Goal: Task Accomplishment & Management: Manage account settings

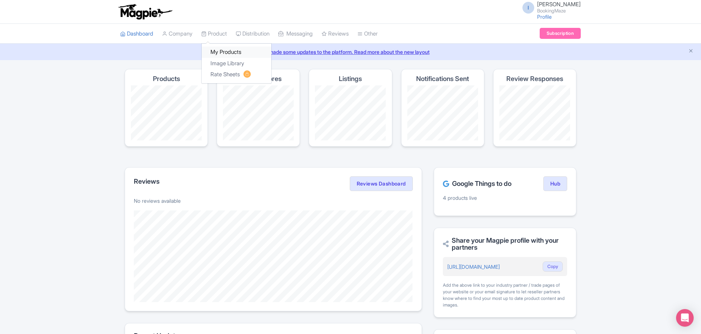
click at [222, 50] on link "My Products" at bounding box center [237, 52] width 70 height 11
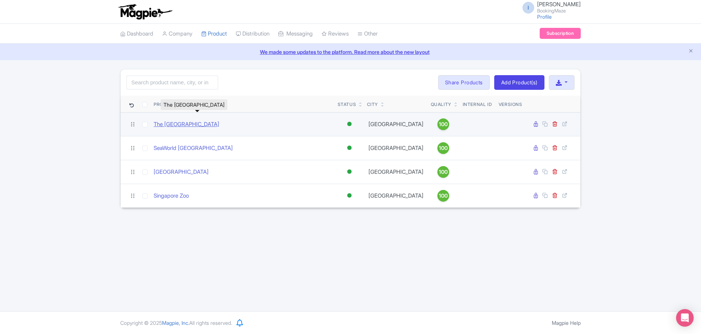
click at [193, 126] on link "The National Aquarium Abu Dhabi" at bounding box center [187, 124] width 66 height 8
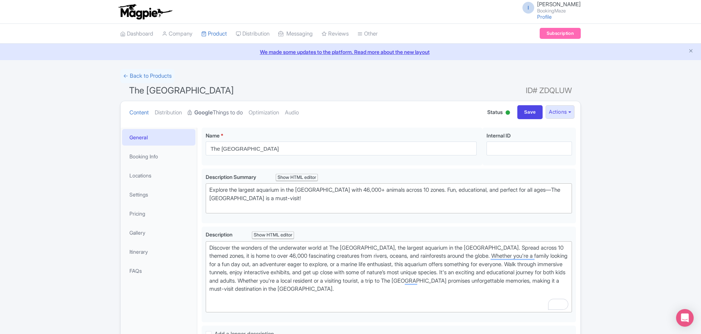
click at [229, 115] on link "Google Things to do" at bounding box center [215, 112] width 55 height 23
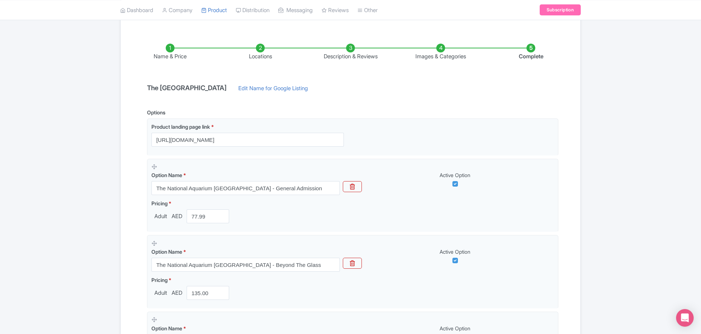
scroll to position [110, 0]
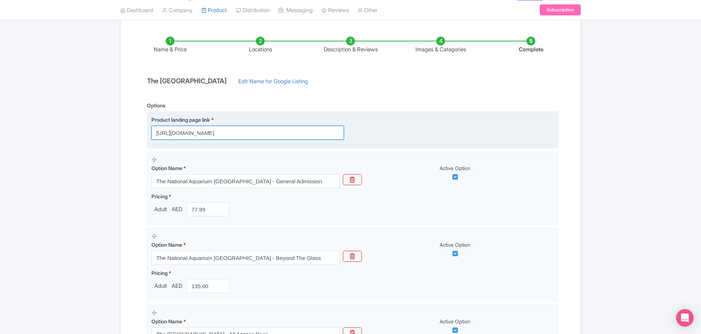
click at [258, 135] on input "https://bookingmaze.com/product/the-national-aquarium-abu-dhabi/" at bounding box center [247, 133] width 192 height 14
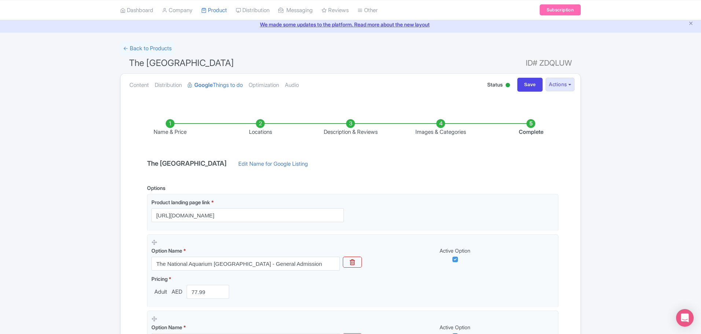
scroll to position [37, 0]
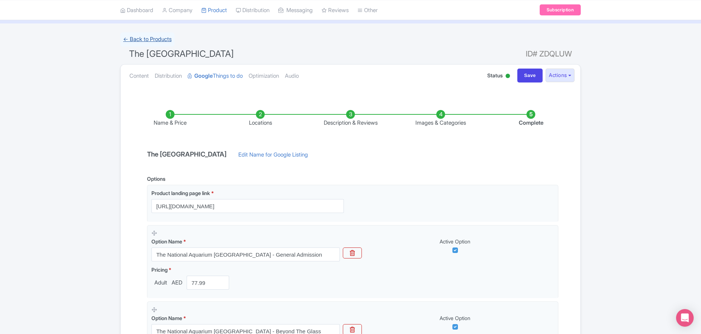
click at [141, 40] on link "← Back to Products" at bounding box center [147, 39] width 54 height 14
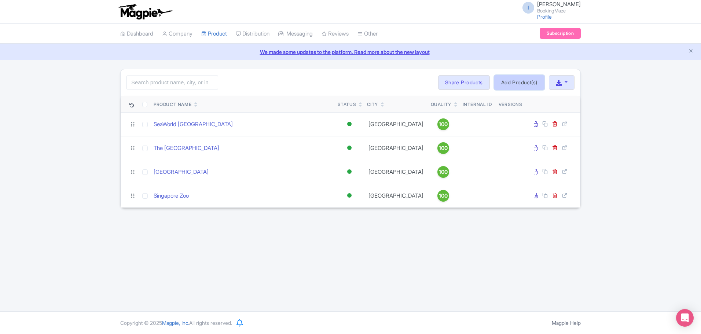
click at [518, 84] on link "Add Product(s)" at bounding box center [519, 82] width 50 height 15
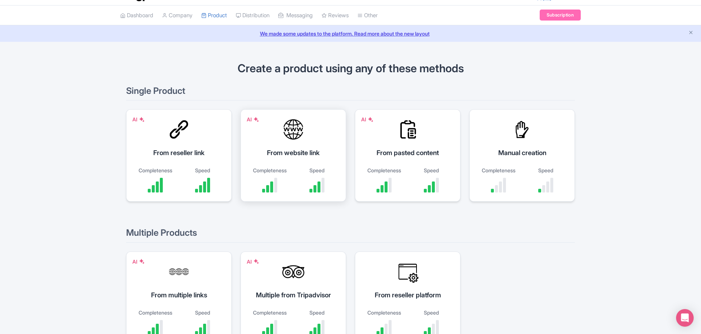
scroll to position [37, 0]
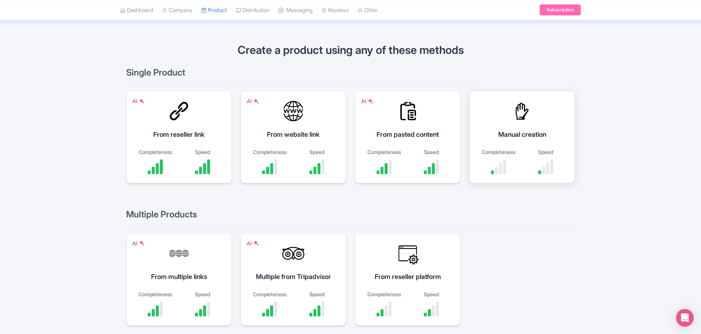
click at [536, 139] on div "Manual creation" at bounding box center [521, 134] width 87 height 10
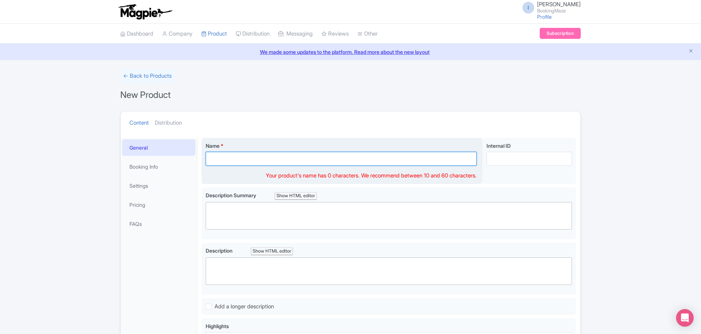
click at [271, 162] on input "Name *" at bounding box center [341, 159] width 271 height 14
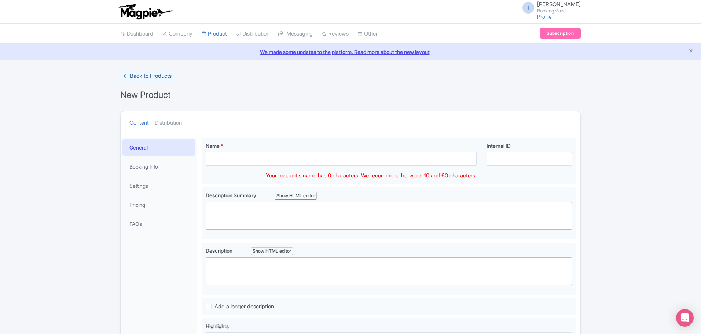
click at [142, 76] on link "← Back to Products" at bounding box center [147, 76] width 54 height 14
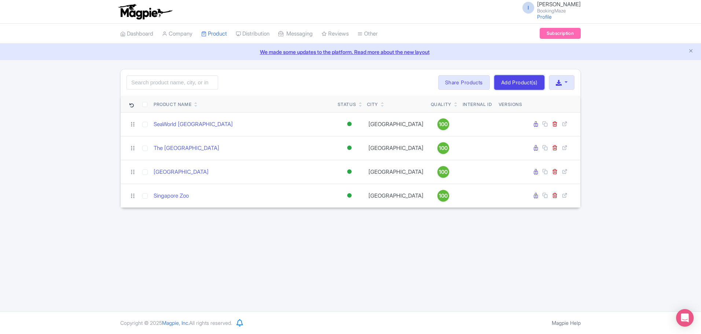
click at [522, 81] on link "Add Product(s)" at bounding box center [519, 82] width 50 height 15
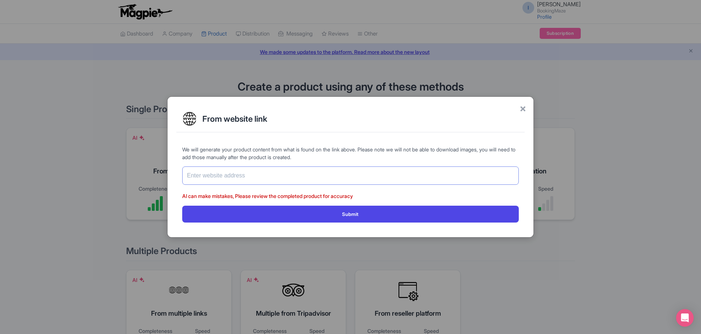
click at [293, 176] on input "text" at bounding box center [350, 175] width 337 height 18
paste input "[URL][DOMAIN_NAME]"
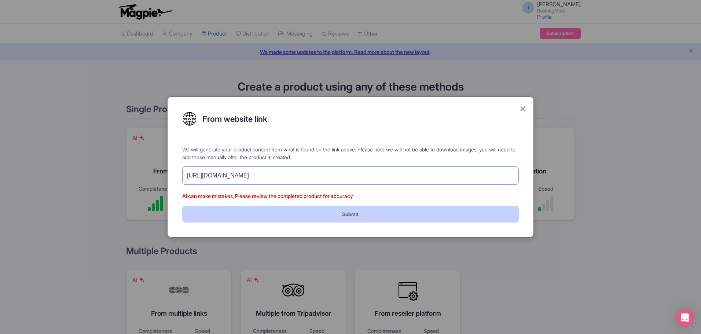
type input "[URL][DOMAIN_NAME]"
click at [278, 213] on button "Submit" at bounding box center [350, 214] width 337 height 16
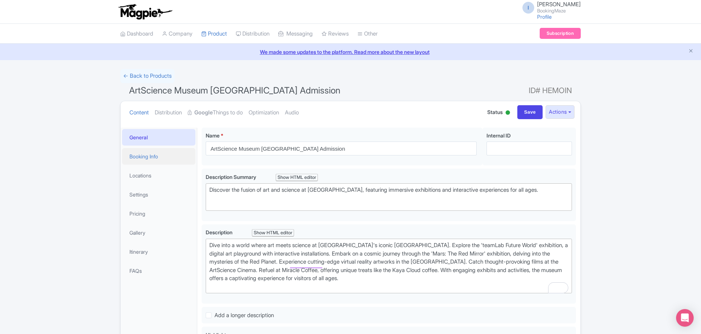
click at [166, 158] on link "Booking Info" at bounding box center [158, 156] width 73 height 16
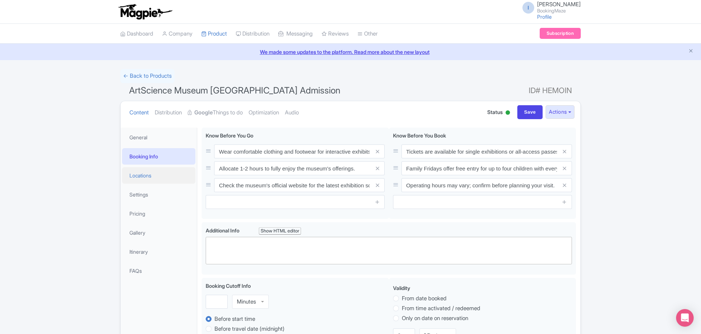
click at [159, 169] on link "Locations" at bounding box center [158, 175] width 73 height 16
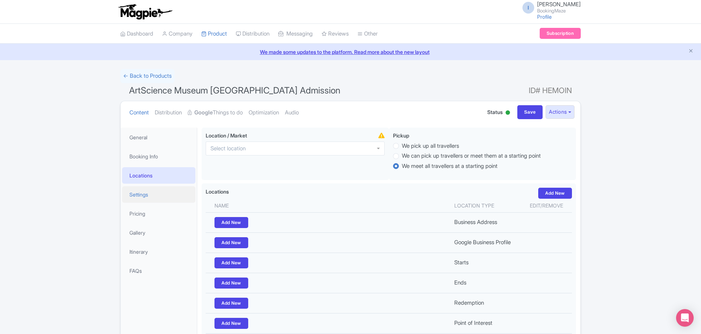
click at [160, 196] on link "Settings" at bounding box center [158, 194] width 73 height 16
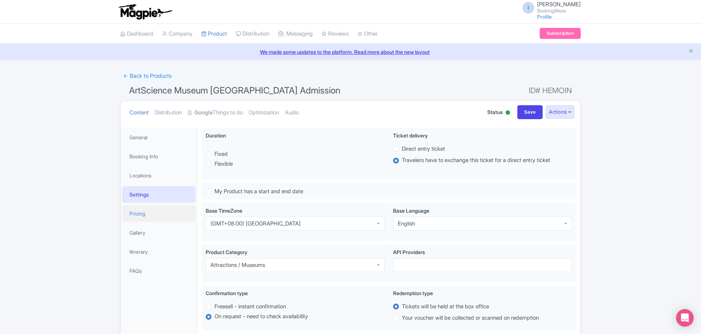
click at [155, 212] on link "Pricing" at bounding box center [158, 213] width 73 height 16
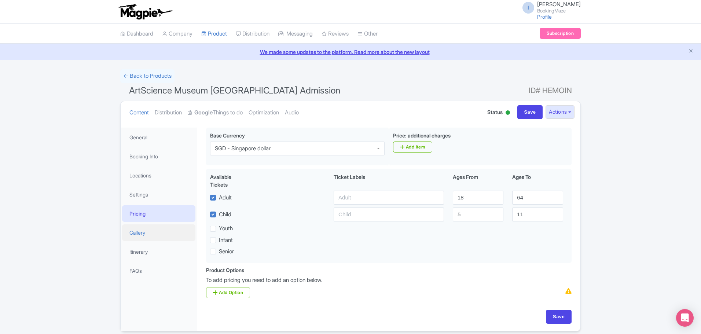
click at [164, 229] on link "Gallery" at bounding box center [158, 232] width 73 height 16
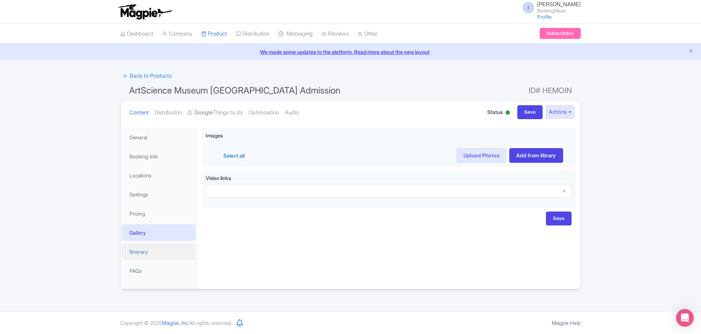
click at [161, 249] on link "Itinerary" at bounding box center [158, 251] width 73 height 16
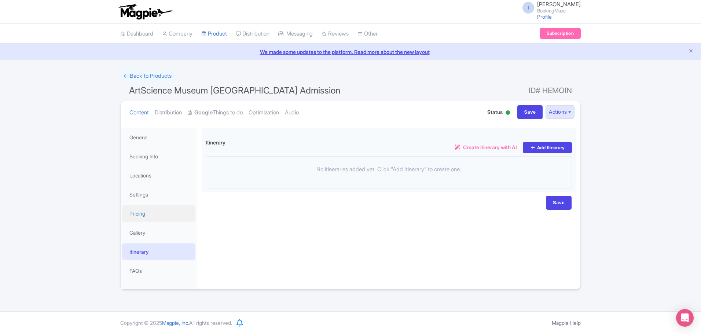
click at [158, 212] on link "Pricing" at bounding box center [158, 213] width 73 height 16
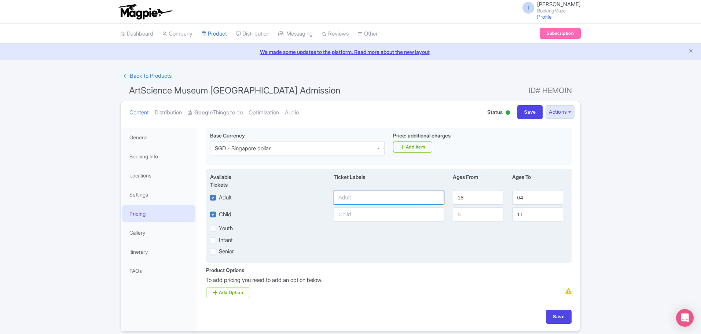
click at [407, 196] on input "text" at bounding box center [389, 198] width 110 height 14
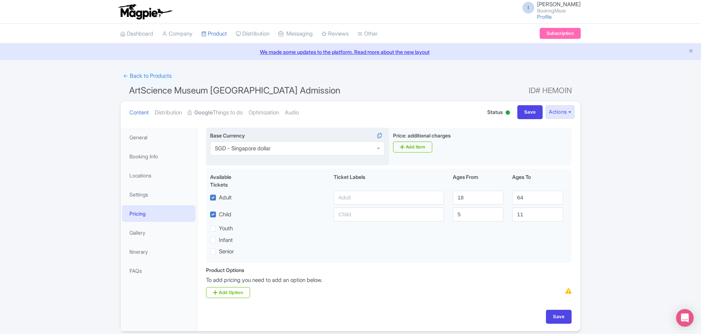
click at [356, 152] on div "SGD - Singapore dollar" at bounding box center [297, 149] width 175 height 14
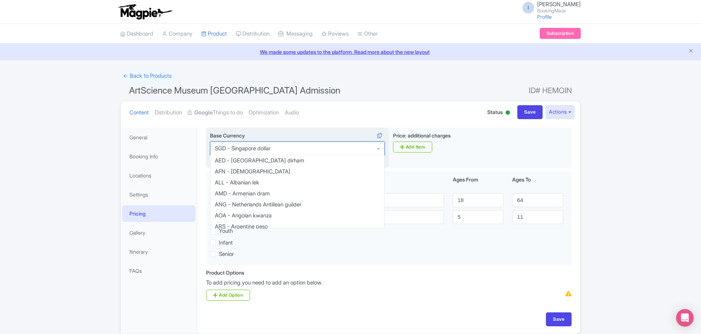
scroll to position [1301, 0]
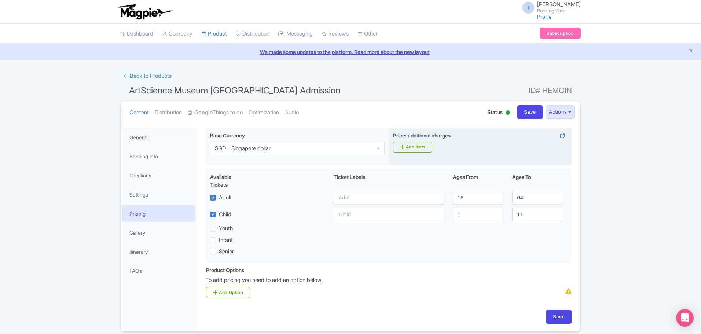
click at [481, 152] on div "Price: additional charges i Add Item" at bounding box center [480, 147] width 183 height 38
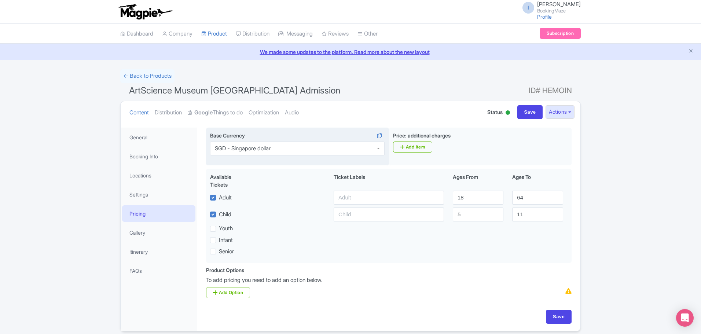
click at [338, 148] on div "SGD - Singapore dollar" at bounding box center [297, 149] width 175 height 14
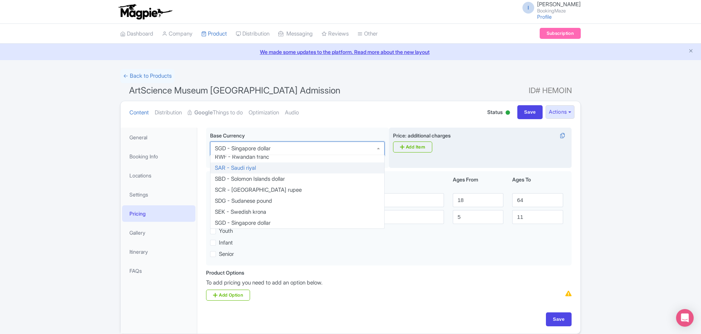
click at [485, 150] on div "Price: additional charges i Add Item" at bounding box center [480, 148] width 183 height 41
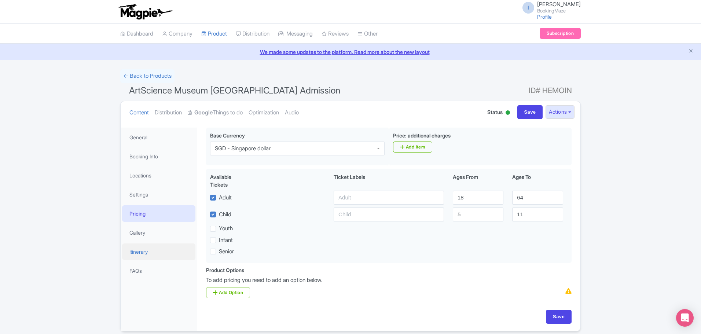
scroll to position [29, 0]
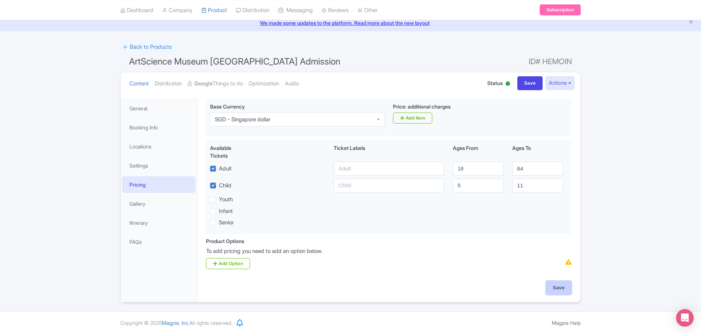
click at [562, 290] on input "Save" at bounding box center [559, 288] width 26 height 14
type input "Saving..."
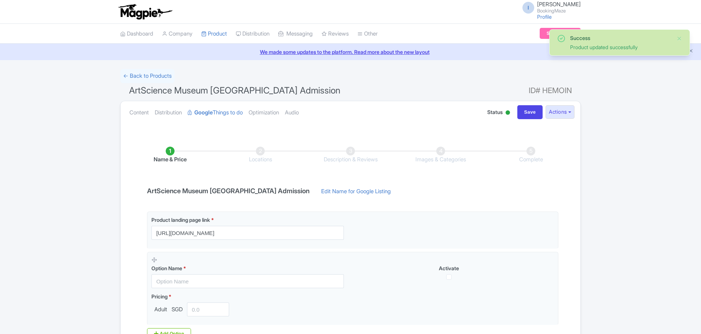
scroll to position [29, 0]
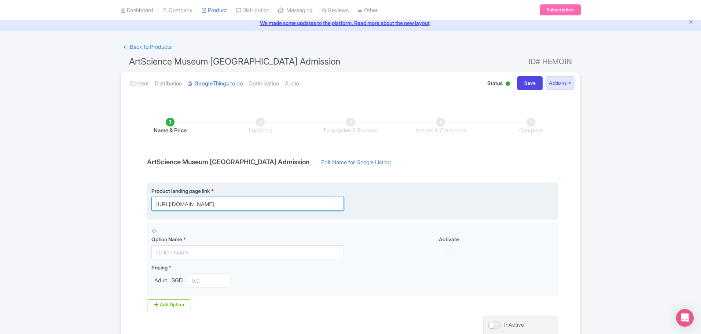
click at [231, 206] on input "[URL][DOMAIN_NAME]" at bounding box center [247, 204] width 192 height 14
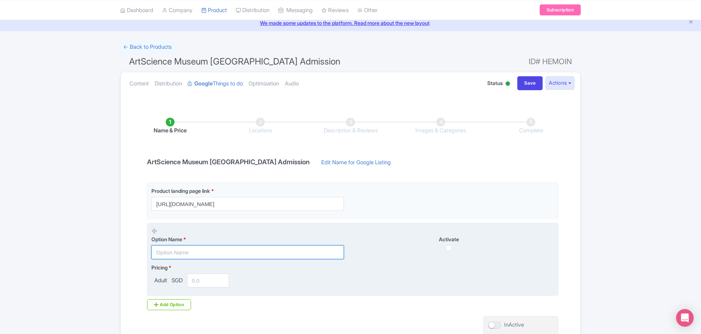
click at [223, 251] on input "text" at bounding box center [247, 252] width 192 height 14
click at [236, 254] on input "text" at bounding box center [247, 252] width 192 height 14
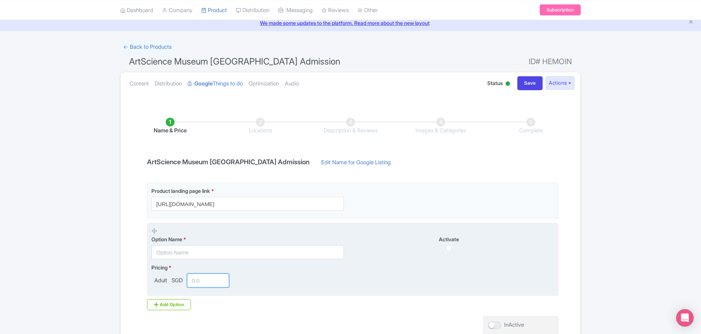
click at [206, 281] on input "number" at bounding box center [208, 280] width 42 height 14
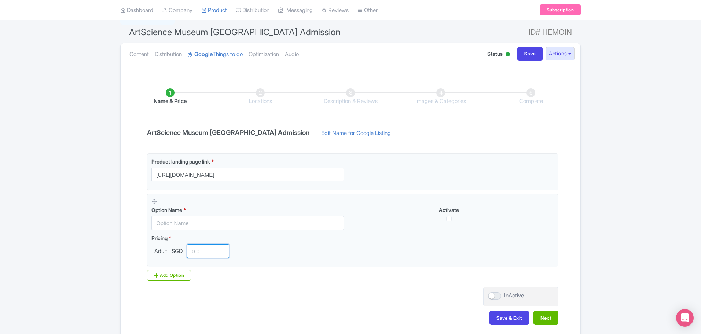
scroll to position [93, 0]
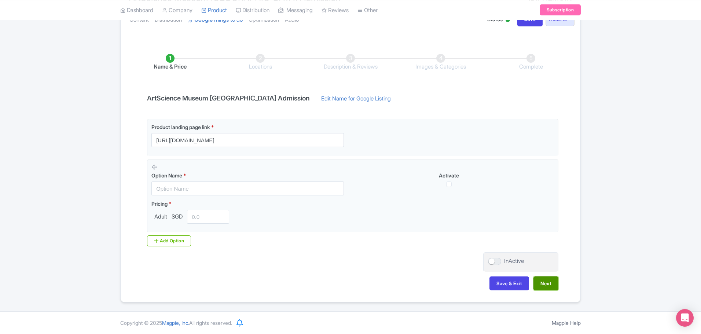
click at [548, 282] on button "Next" at bounding box center [545, 283] width 25 height 14
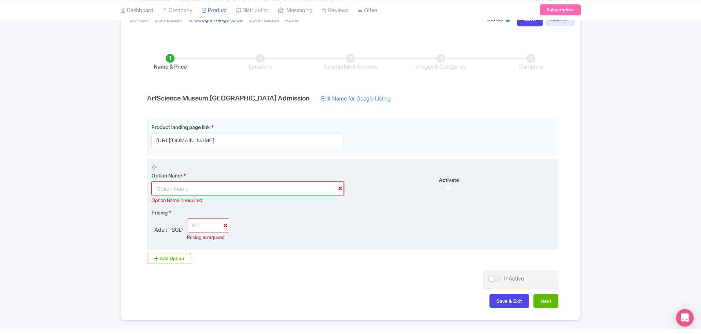
click at [265, 192] on input "text" at bounding box center [247, 188] width 192 height 14
click at [196, 191] on input "text" at bounding box center [247, 188] width 192 height 14
click at [196, 187] on input "text" at bounding box center [247, 188] width 192 height 14
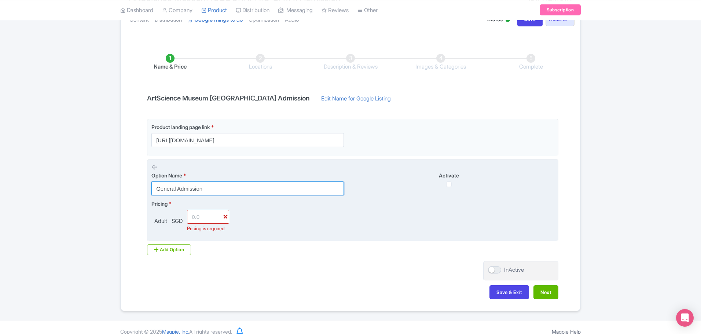
type input "General Admission"
click at [201, 219] on input "number" at bounding box center [208, 217] width 42 height 14
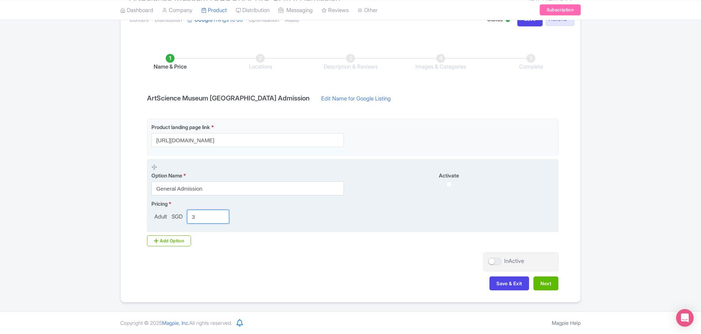
type input "34"
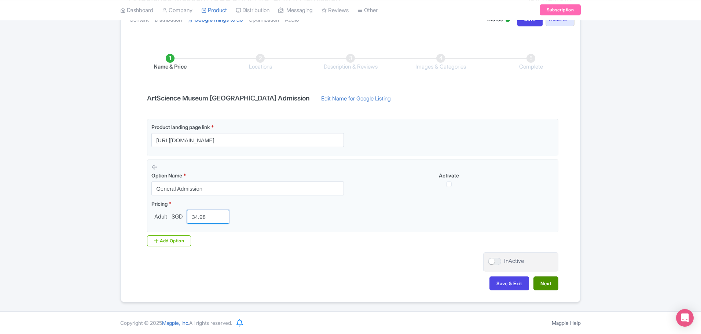
type input "34.98"
click at [546, 284] on button "Next" at bounding box center [545, 283] width 25 height 14
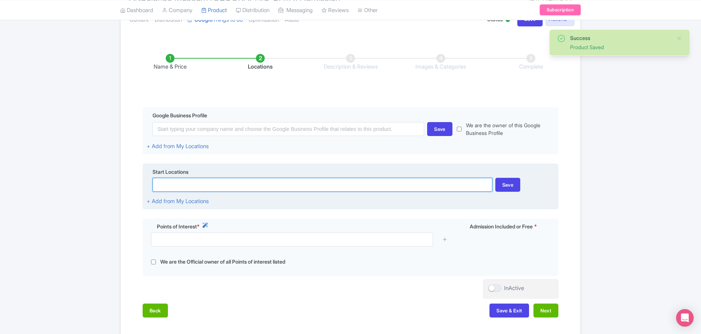
click at [241, 186] on input at bounding box center [322, 185] width 339 height 14
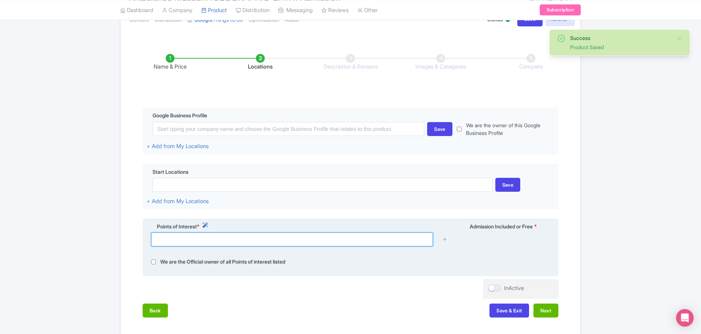
click at [212, 243] on input "text" at bounding box center [292, 239] width 282 height 14
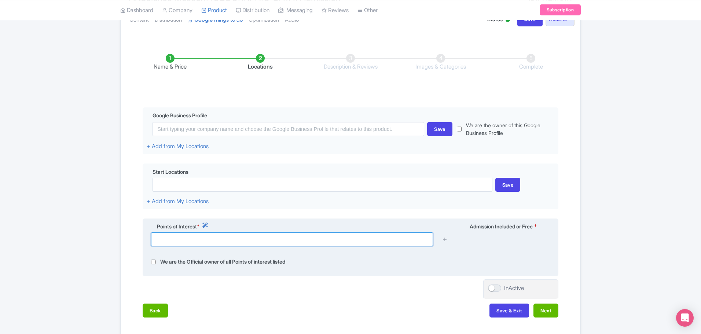
click at [233, 232] on input "text" at bounding box center [292, 239] width 282 height 14
click at [259, 239] on input "text" at bounding box center [292, 239] width 282 height 14
paste input "ArtScience Museum"
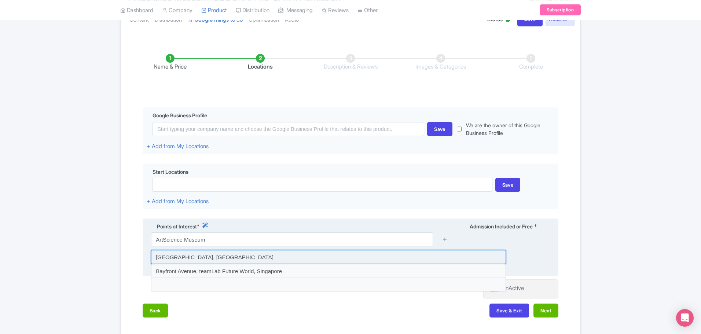
click at [279, 259] on input at bounding box center [328, 257] width 355 height 14
type input "[GEOGRAPHIC_DATA], [GEOGRAPHIC_DATA]"
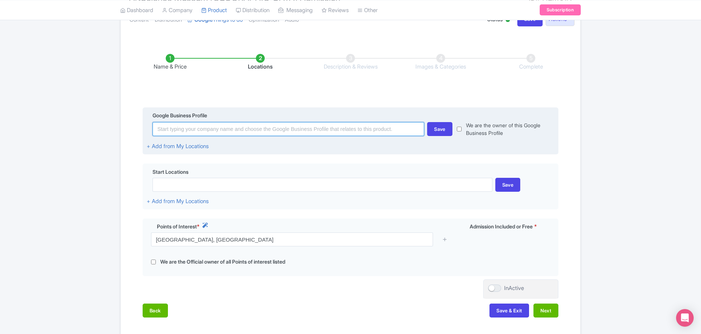
click at [217, 133] on input at bounding box center [289, 129] width 272 height 14
click at [202, 130] on input "bookingmaze" at bounding box center [289, 129] width 272 height 14
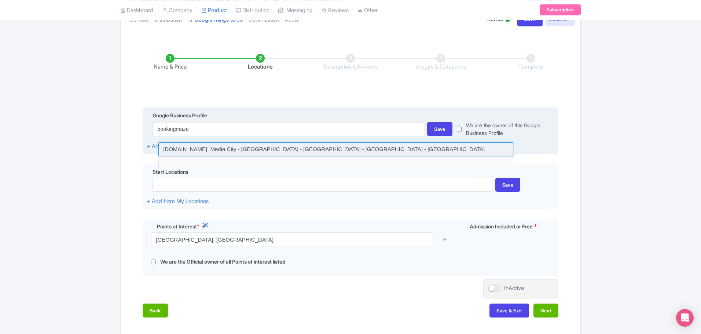
click at [220, 147] on input at bounding box center [335, 149] width 355 height 14
type input "BookingMaze.com, Media City - Sharjah - United Arab Emirates - Sharjah - United…"
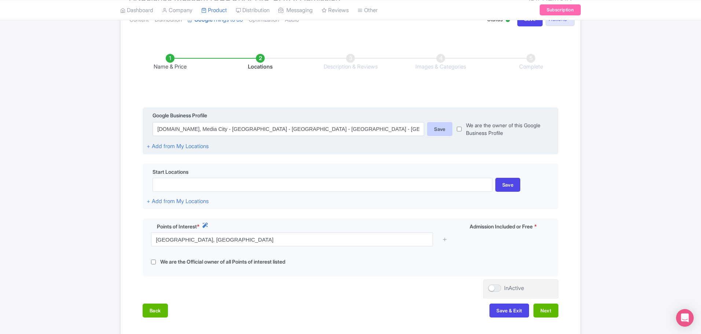
click at [442, 134] on div "Save" at bounding box center [439, 129] width 25 height 14
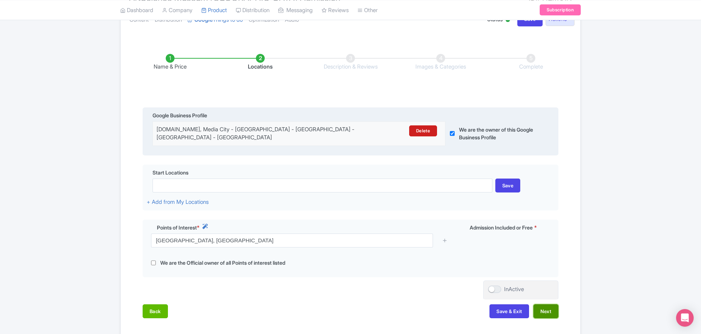
click at [551, 310] on button "Next" at bounding box center [545, 311] width 25 height 14
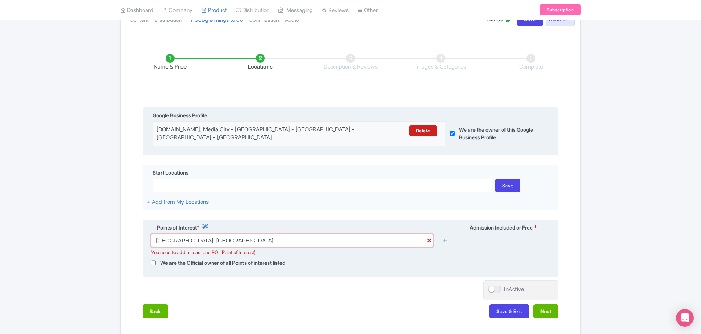
click at [320, 245] on input "Bayfront Avenue, ArtScience Museum, Singapore" at bounding box center [292, 241] width 282 height 14
click at [287, 240] on input "Bayfront Avenue, ArtScience Museum, Singapore" at bounding box center [292, 241] width 282 height 14
click at [444, 242] on icon at bounding box center [444, 240] width 5 height 5
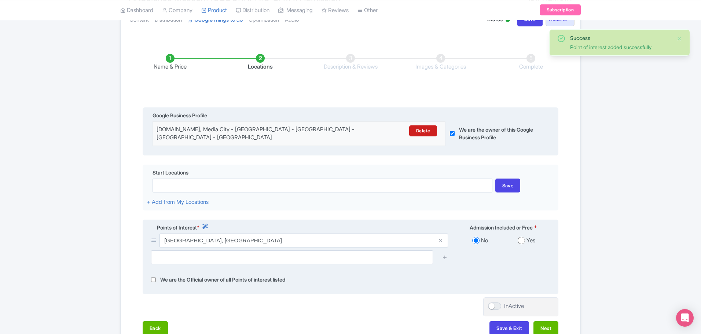
click at [521, 240] on input "radio" at bounding box center [521, 240] width 7 height 7
radio input "true"
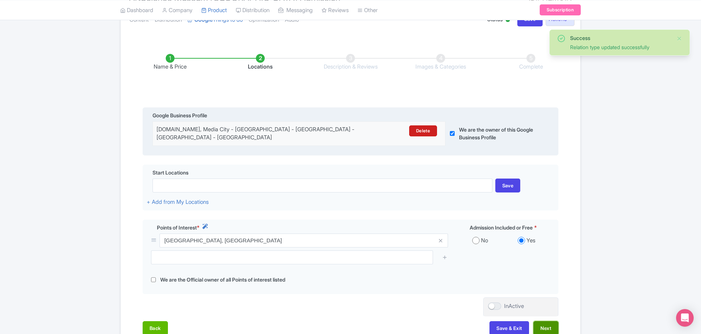
click at [547, 327] on button "Next" at bounding box center [545, 328] width 25 height 14
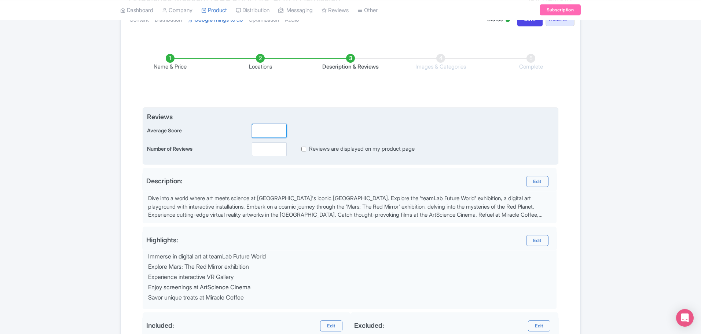
click at [263, 134] on input "number" at bounding box center [269, 131] width 35 height 14
type input "4"
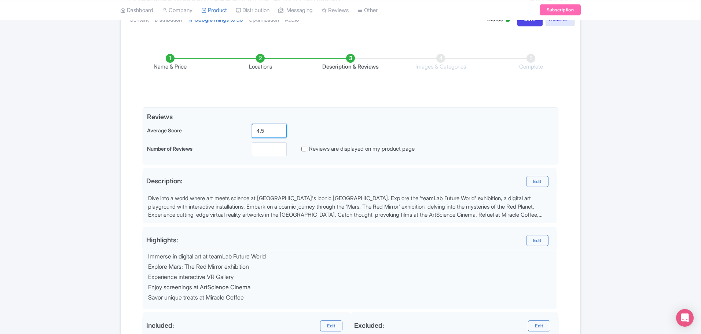
type input "4.5"
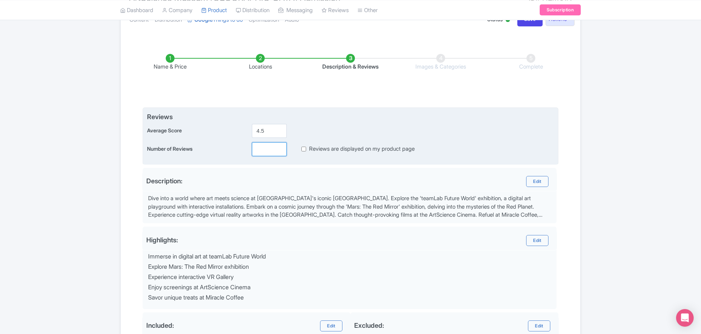
click at [262, 145] on input "number" at bounding box center [269, 149] width 35 height 14
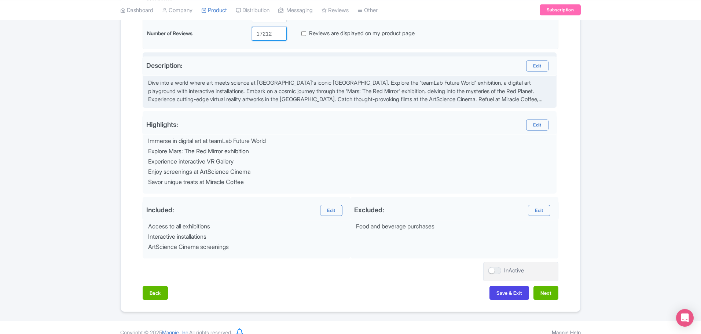
scroll to position [218, 0]
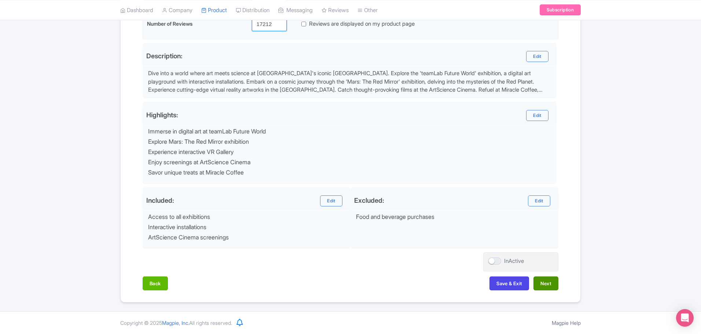
type input "17212"
click at [545, 283] on button "Next" at bounding box center [545, 283] width 25 height 14
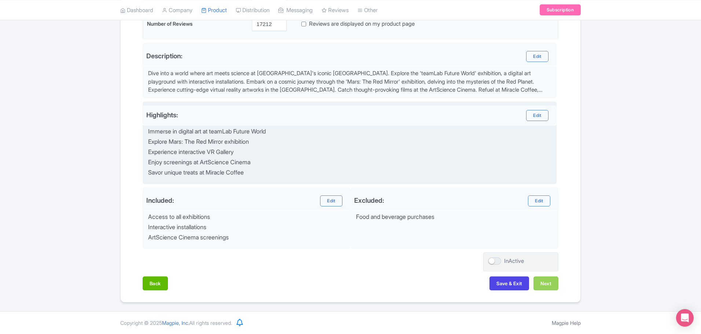
scroll to position [44, 0]
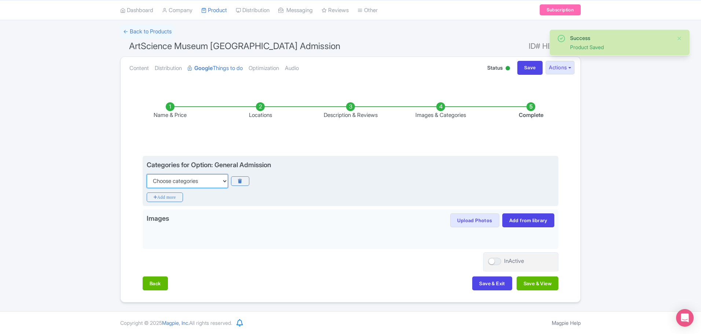
click at [201, 181] on select "Choose categories Adults Only Animals Audio Guide Beaches Bike Tours Boat Tours…" at bounding box center [187, 181] width 81 height 14
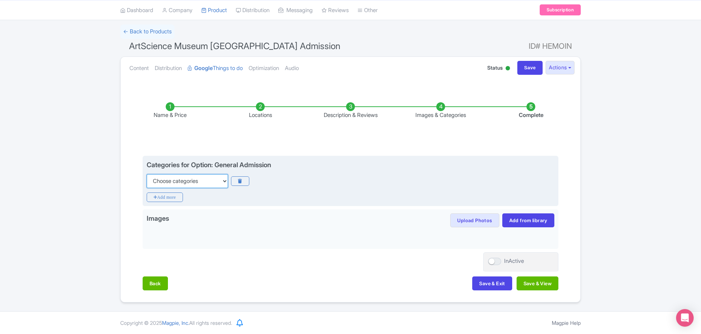
select select "family-friendly"
click at [147, 174] on select "Choose categories Adults Only Animals Audio Guide Beaches Bike Tours Boat Tours…" at bounding box center [187, 181] width 81 height 14
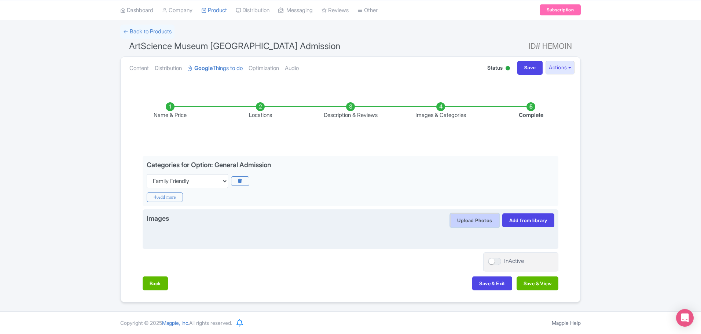
click at [489, 221] on button "Upload Photos" at bounding box center [474, 220] width 49 height 14
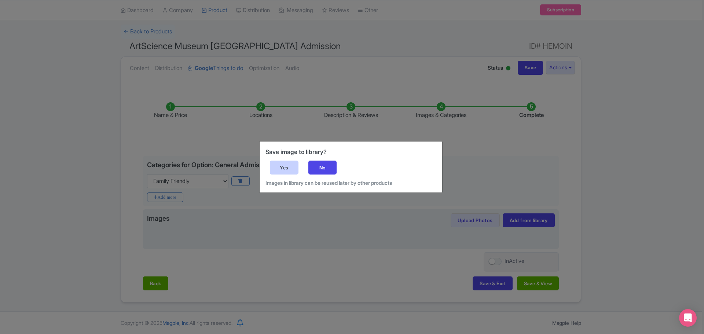
click at [293, 169] on div "Yes" at bounding box center [284, 168] width 29 height 14
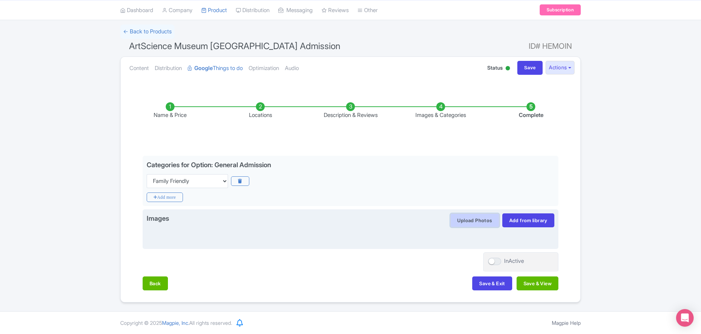
click at [477, 220] on button "Upload Photos" at bounding box center [474, 220] width 49 height 14
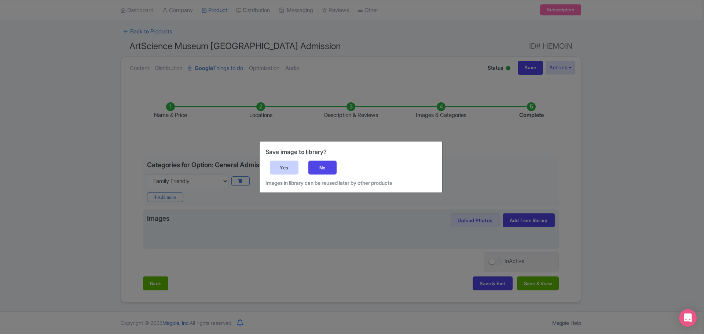
click at [286, 169] on div "Yes" at bounding box center [284, 168] width 29 height 14
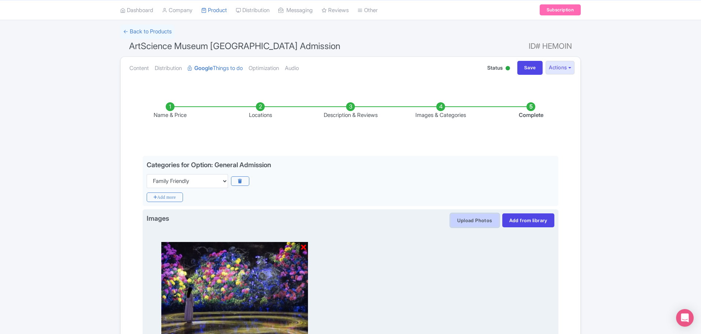
click at [471, 221] on button "Upload Photos" at bounding box center [474, 220] width 49 height 14
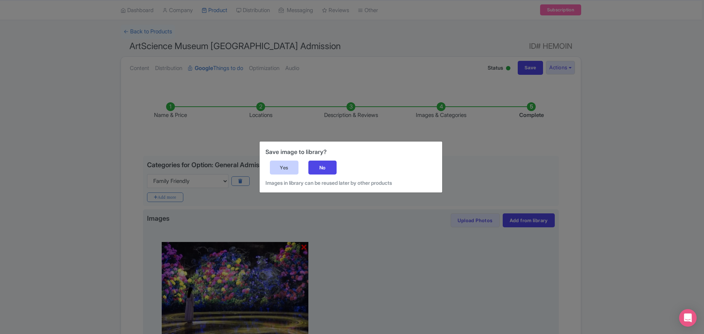
click at [292, 166] on div "Yes" at bounding box center [284, 168] width 29 height 14
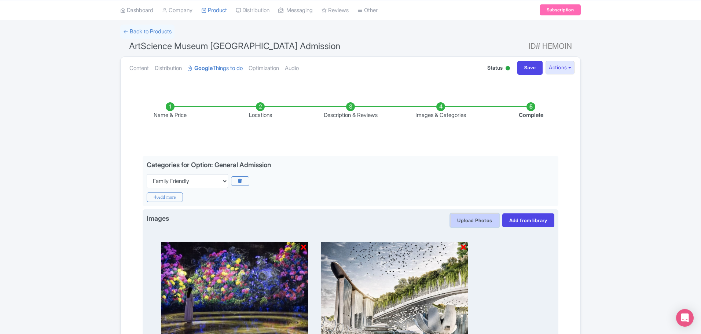
click at [465, 222] on button "Upload Photos" at bounding box center [474, 220] width 49 height 14
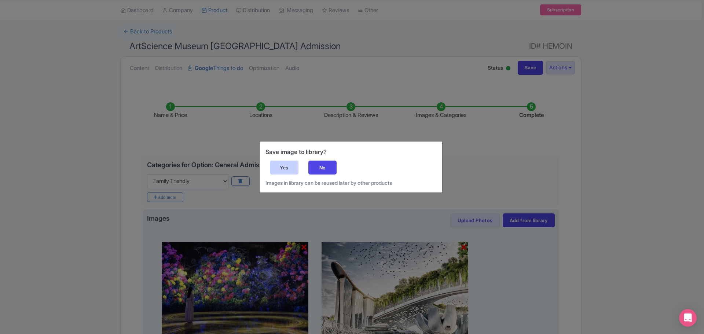
click at [278, 167] on div "Yes" at bounding box center [284, 168] width 29 height 14
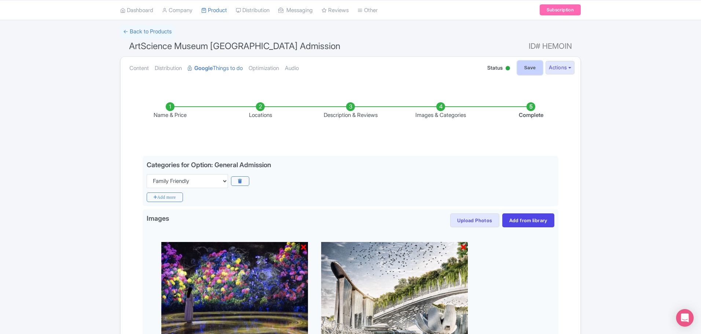
click at [523, 67] on input "Save" at bounding box center [530, 68] width 26 height 14
type input "Saving..."
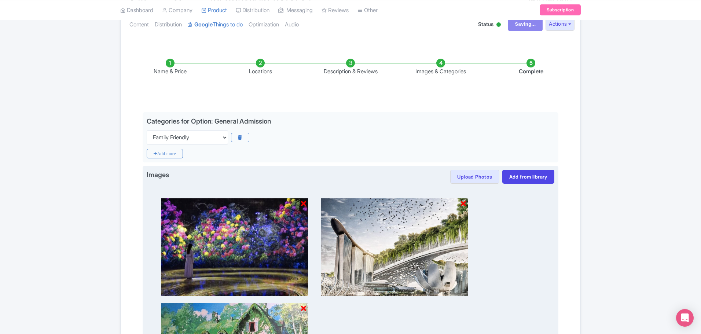
scroll to position [188, 0]
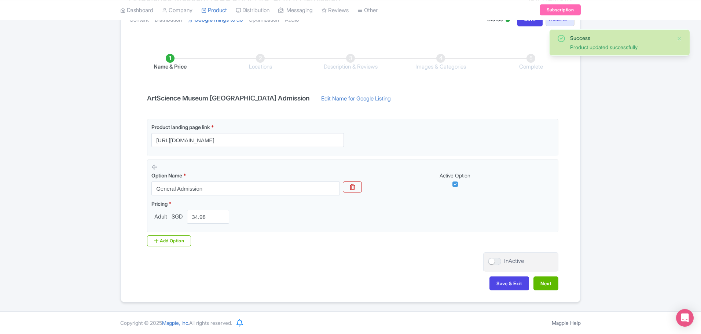
scroll to position [93, 0]
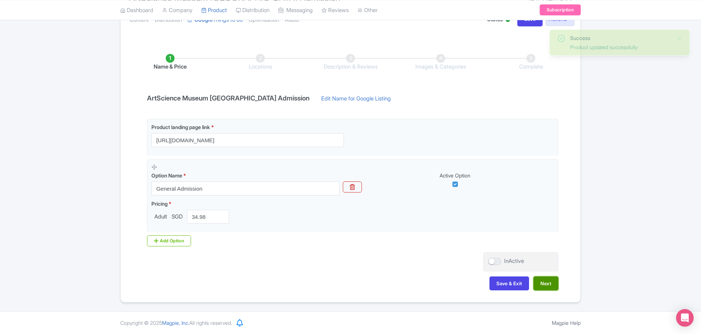
click at [548, 284] on button "Next" at bounding box center [545, 283] width 25 height 14
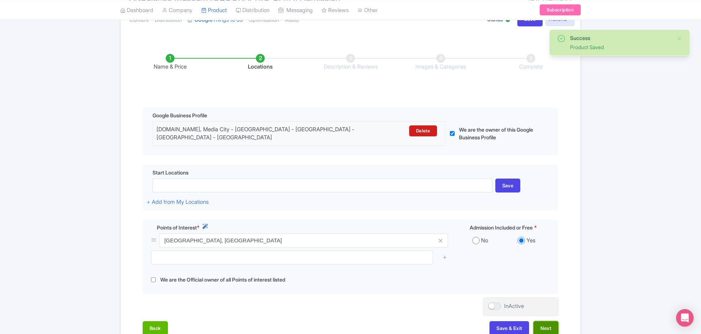
click at [543, 327] on button "Next" at bounding box center [545, 328] width 25 height 14
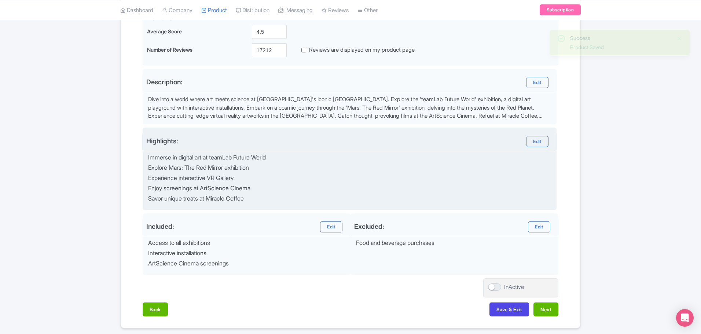
scroll to position [218, 0]
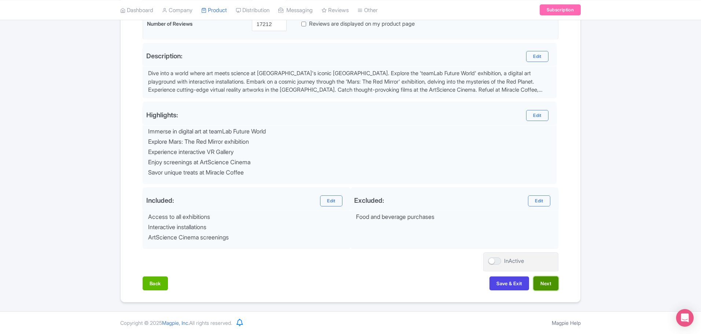
click at [543, 280] on button "Next" at bounding box center [545, 283] width 25 height 14
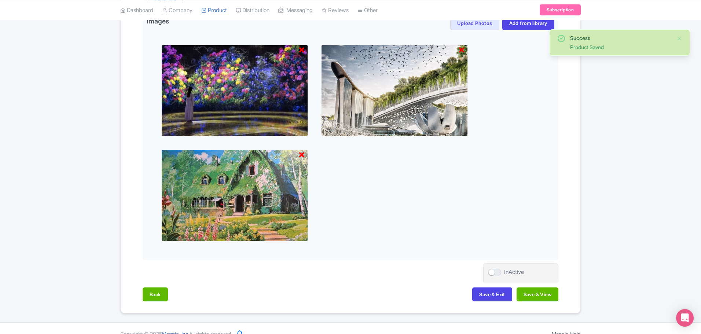
scroll to position [253, 0]
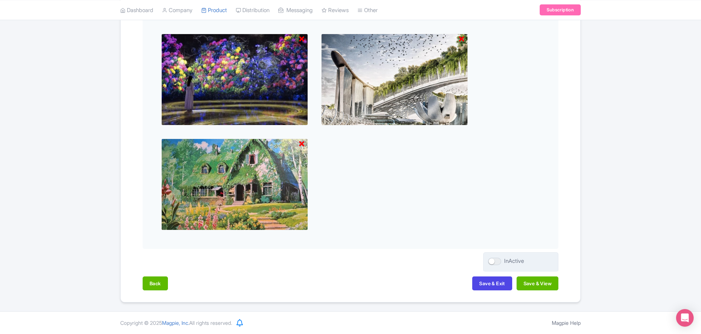
click at [497, 260] on div at bounding box center [494, 261] width 13 height 7
click at [493, 260] on input "InActive" at bounding box center [490, 261] width 5 height 5
checkbox input "true"
click at [530, 287] on button "Save & View" at bounding box center [538, 283] width 42 height 14
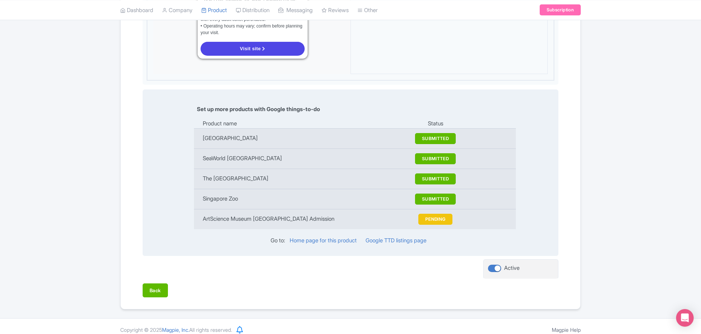
scroll to position [723, 0]
click at [222, 212] on td "ArtScience Museum [GEOGRAPHIC_DATA] Admission" at bounding box center [301, 219] width 215 height 20
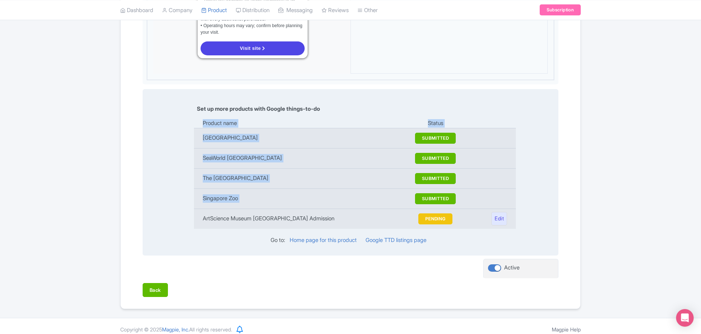
click at [222, 212] on td "ArtScience Museum [GEOGRAPHIC_DATA] Admission" at bounding box center [301, 219] width 215 height 20
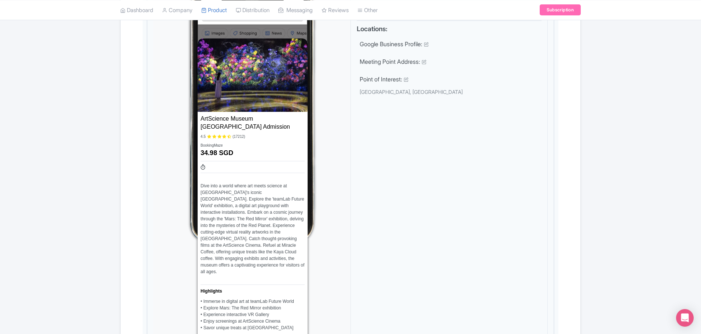
scroll to position [246, 0]
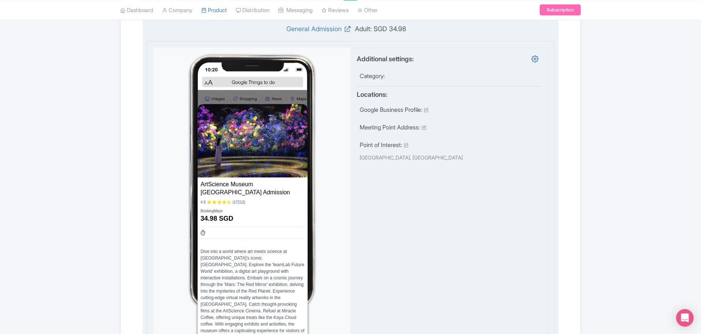
click at [476, 203] on div "Additional settings: Category: Locations: Google Business Profile: Meeting Poin…" at bounding box center [448, 299] width 197 height 503
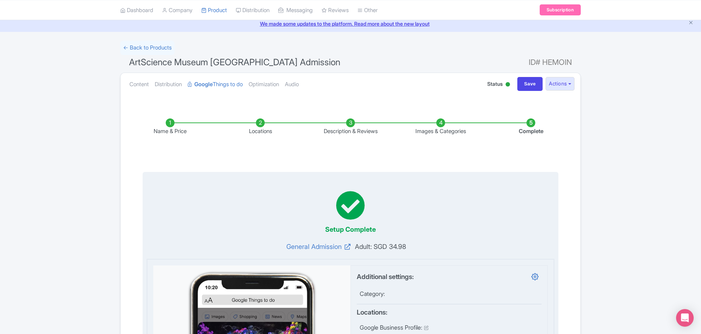
scroll to position [26, 0]
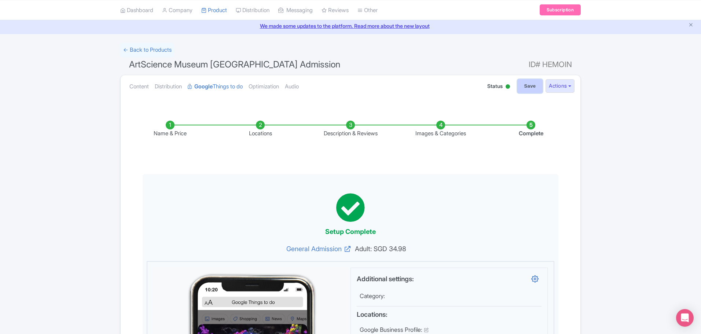
click at [522, 87] on input "Save" at bounding box center [530, 86] width 26 height 14
type input "Saving..."
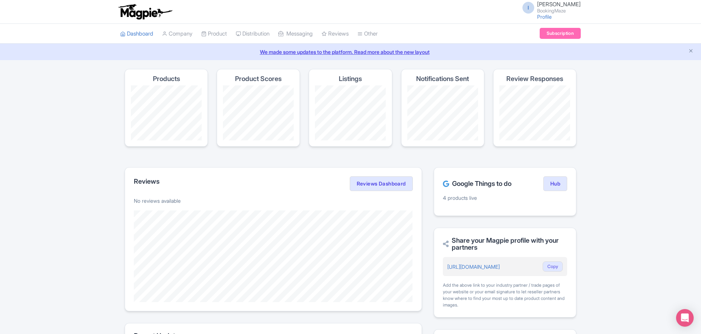
click at [360, 158] on div "Magpie recommends Respond to more reviews You currently have unresponded review…" at bounding box center [350, 301] width 460 height 465
